Goal: Find specific page/section: Find specific page/section

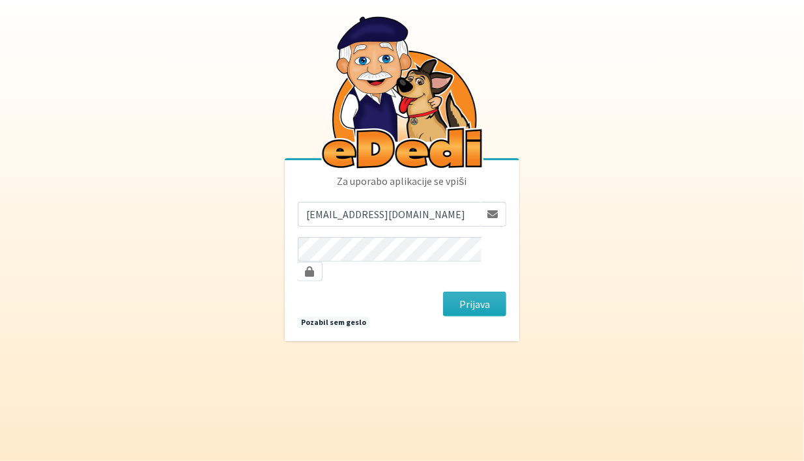
type input "sporar4@siol.net"
click at [443, 292] on button "Prijava" at bounding box center [474, 304] width 63 height 25
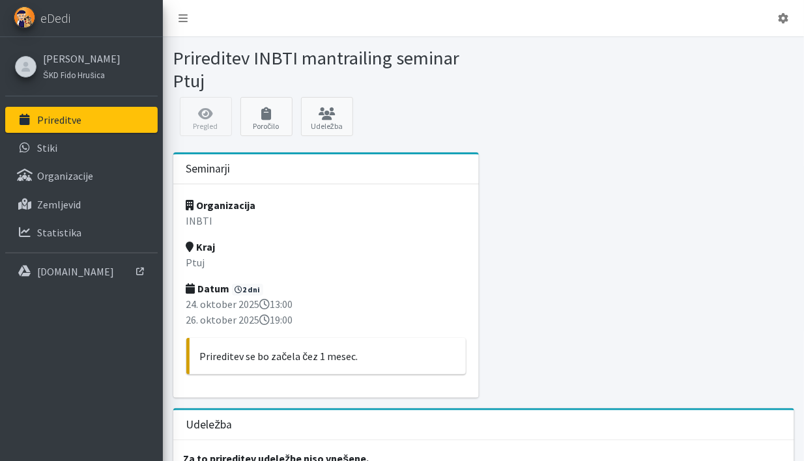
click at [656, 229] on div at bounding box center [641, 280] width 315 height 256
click at [48, 146] on p "Stiki" at bounding box center [47, 147] width 20 height 13
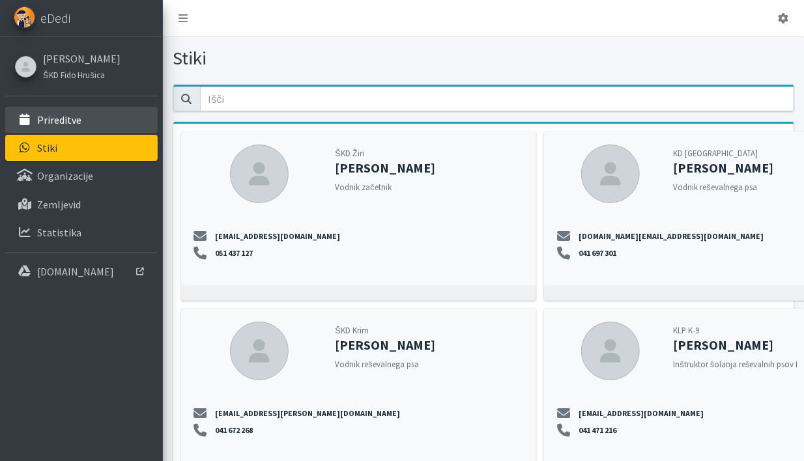
click at [59, 117] on p "Prireditve" at bounding box center [59, 119] width 44 height 13
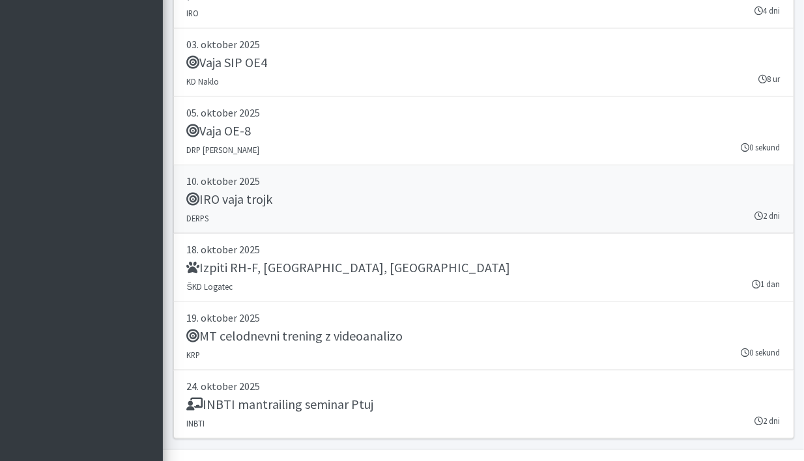
scroll to position [2565, 0]
